Goal: Find specific page/section: Find specific page/section

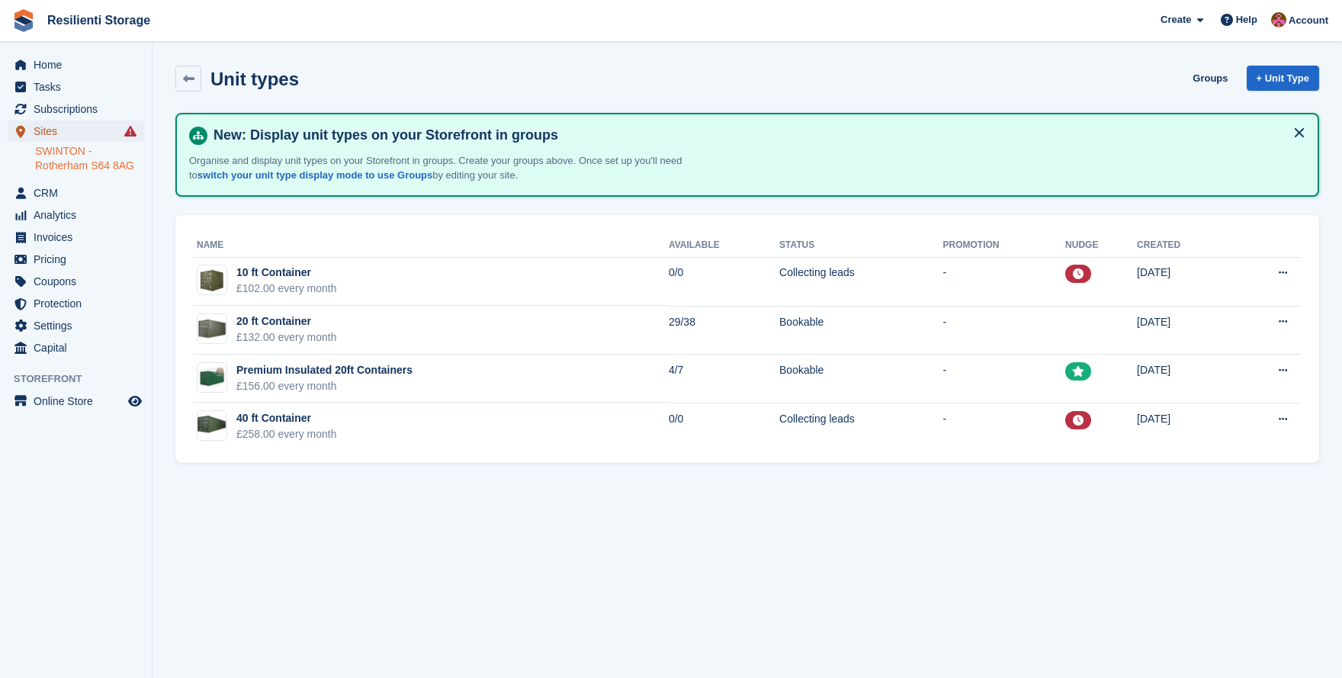
click at [56, 130] on span "Sites" at bounding box center [80, 131] width 92 height 21
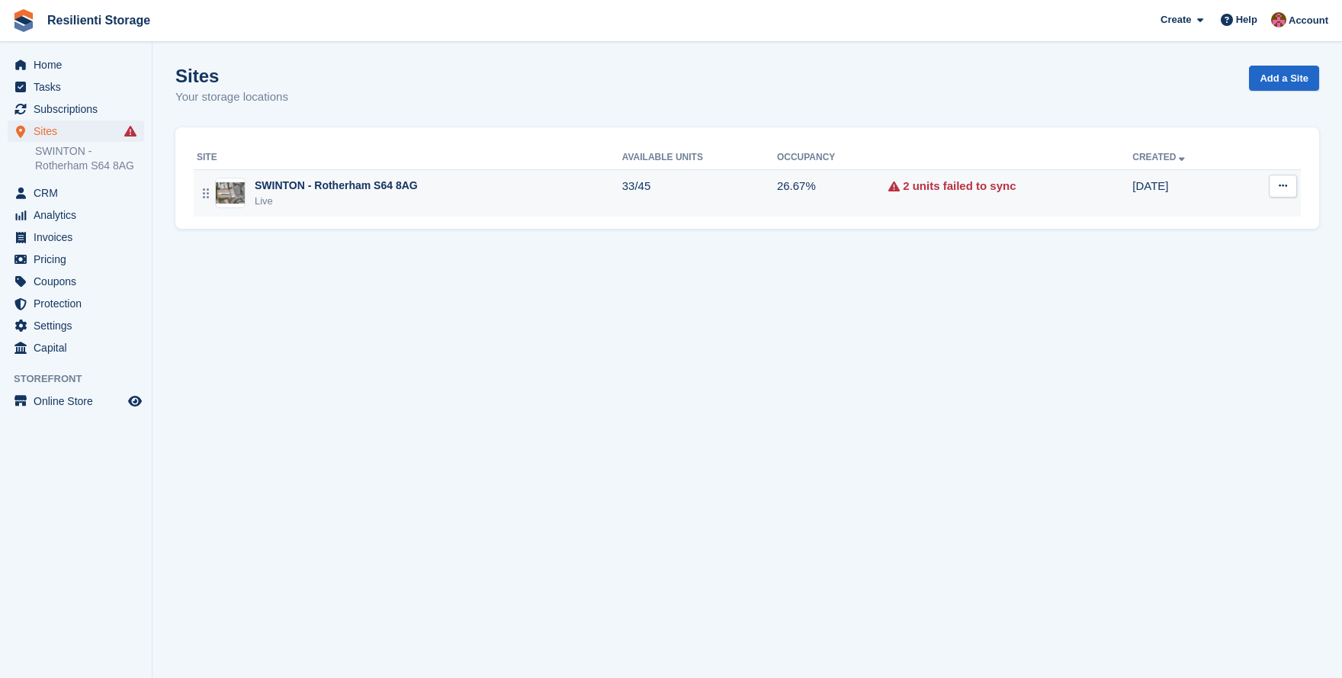
click at [230, 189] on img at bounding box center [230, 193] width 29 height 22
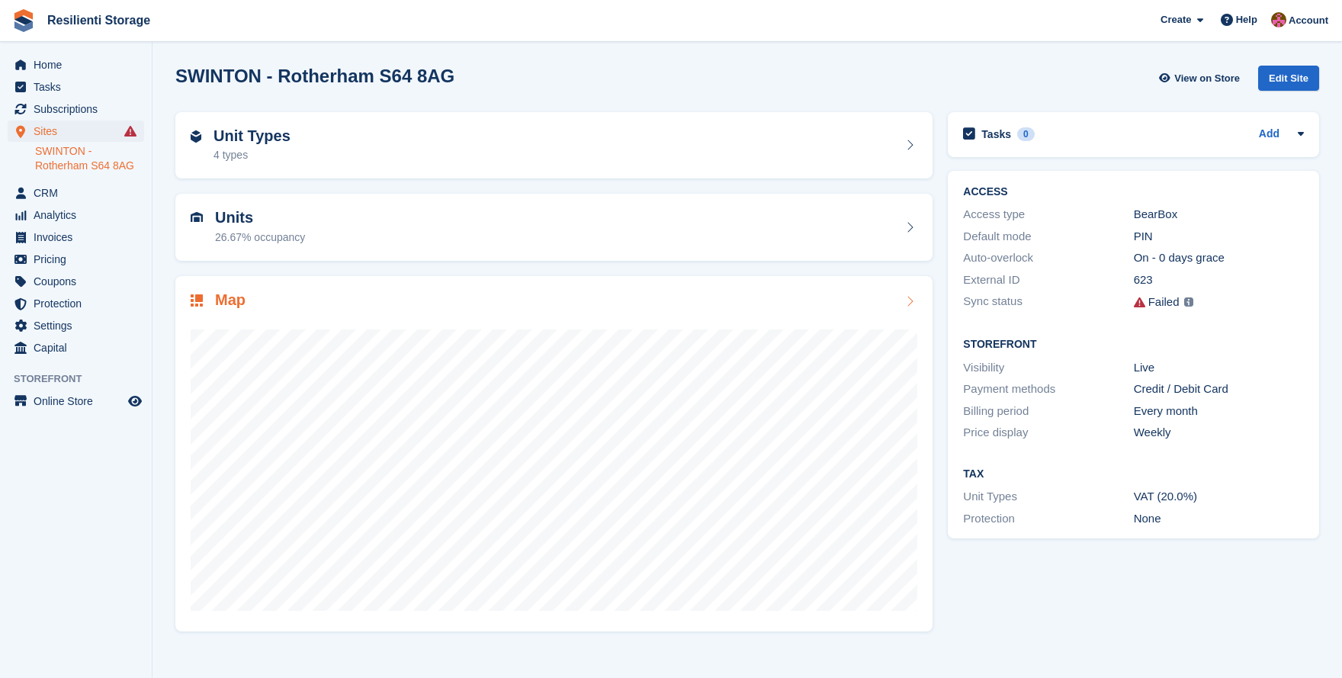
click at [267, 315] on div at bounding box center [554, 463] width 727 height 305
